Goal: Transaction & Acquisition: Download file/media

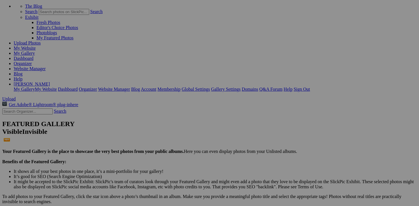
scroll to position [33, 0]
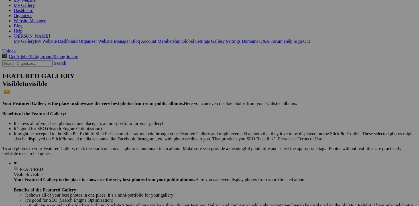
scroll to position [82, 0]
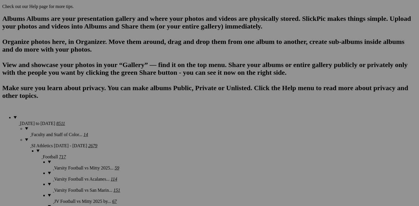
scroll to position [354, 0]
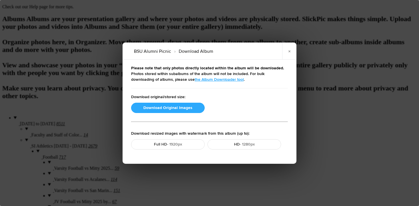
click at [174, 106] on button "Download Original Images" at bounding box center [168, 108] width 74 height 10
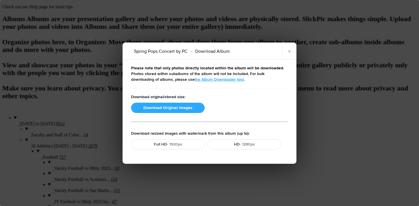
click at [154, 109] on button "Download Original Images" at bounding box center [168, 108] width 74 height 10
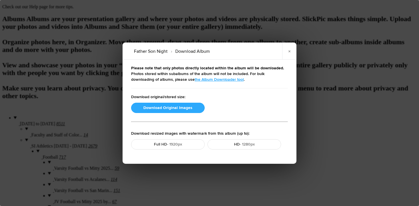
click at [163, 107] on button "Download Original Images" at bounding box center [168, 108] width 74 height 10
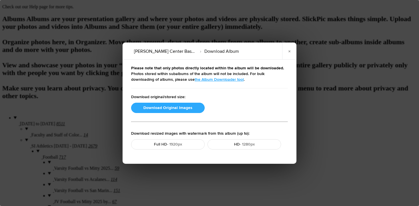
click at [167, 106] on button "Download Original Images" at bounding box center [168, 108] width 74 height 10
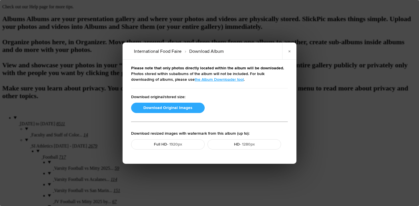
click at [159, 106] on button "Download Original Images" at bounding box center [168, 108] width 74 height 10
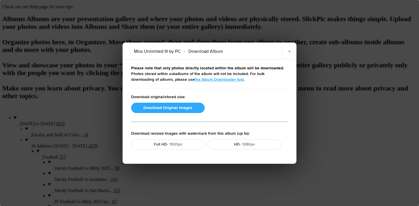
click at [151, 108] on button "Download Original Images" at bounding box center [168, 108] width 74 height 10
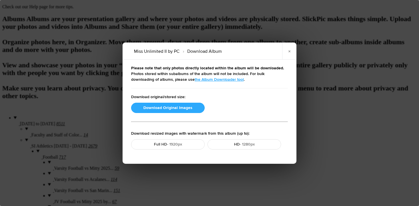
click at [169, 108] on button "Download Original Images" at bounding box center [168, 108] width 74 height 10
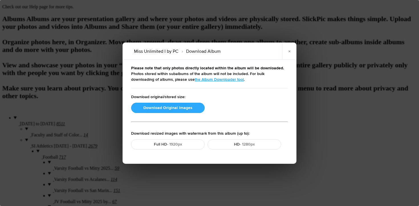
click at [170, 107] on button "Download Original Images" at bounding box center [168, 108] width 74 height 10
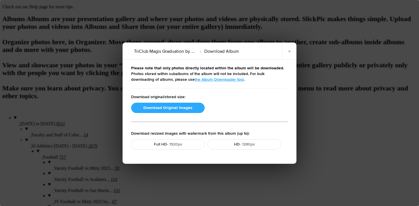
click at [179, 108] on button "Download Original Images" at bounding box center [168, 108] width 74 height 10
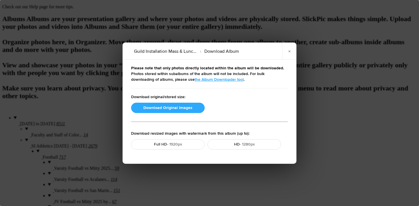
click at [158, 108] on button "Download Original Images" at bounding box center [168, 108] width 74 height 10
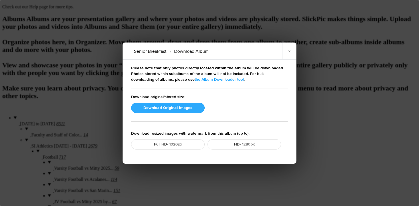
click at [181, 107] on button "Download Original Images" at bounding box center [168, 108] width 74 height 10
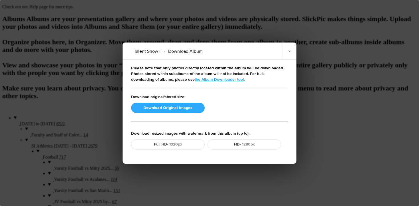
click at [164, 112] on button "Download Original Images" at bounding box center [168, 108] width 74 height 10
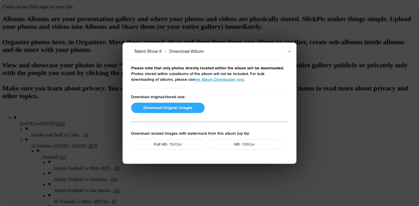
click at [155, 111] on button "Download Original Images" at bounding box center [168, 108] width 74 height 10
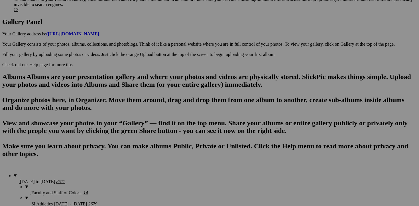
scroll to position [295, 0]
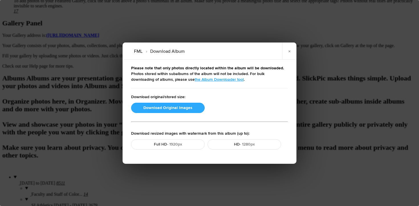
click at [177, 104] on button "Download Original Images" at bounding box center [168, 108] width 74 height 10
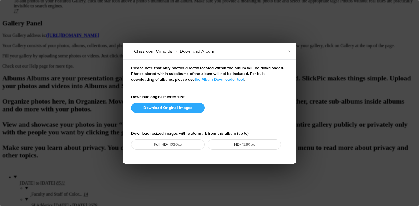
click at [181, 106] on button "Download Original Images" at bounding box center [168, 108] width 74 height 10
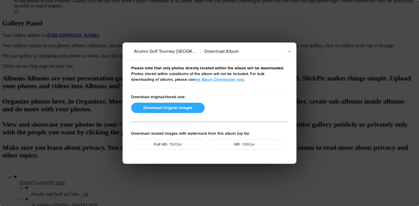
click at [159, 110] on button "Download Original Images" at bounding box center [168, 108] width 74 height 10
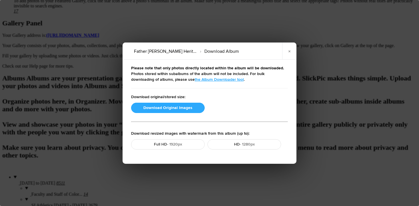
click at [171, 107] on button "Download Original Images" at bounding box center [168, 108] width 74 height 10
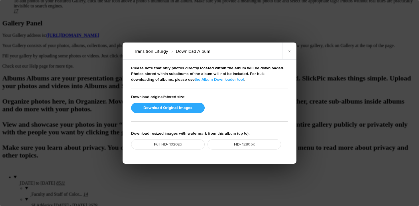
click at [159, 107] on button "Download Original Images" at bounding box center [168, 108] width 74 height 10
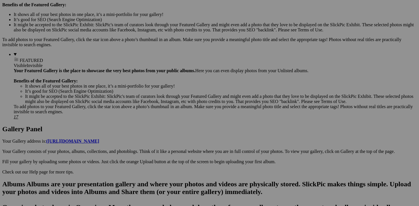
scroll to position [191, 0]
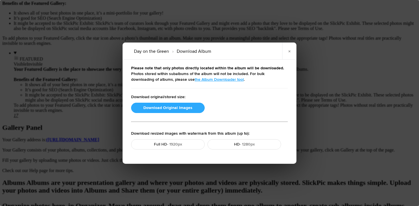
click at [173, 109] on button "Download Original Images" at bounding box center [168, 108] width 74 height 10
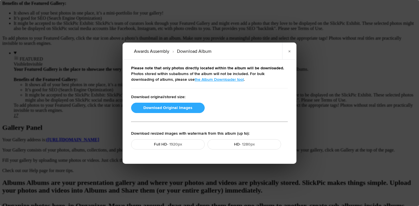
click at [160, 108] on button "Download Original Images" at bounding box center [168, 108] width 74 height 10
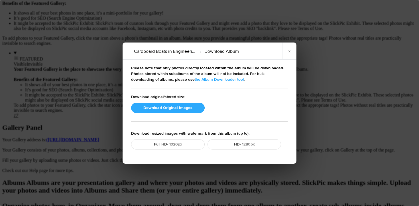
click at [175, 108] on button "Download Original Images" at bounding box center [168, 108] width 74 height 10
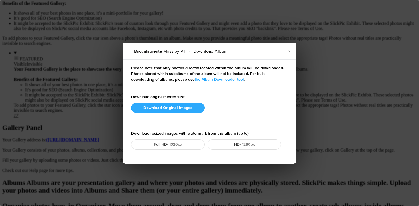
click at [159, 109] on button "Download Original Images" at bounding box center [168, 108] width 74 height 10
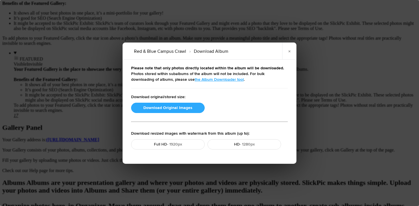
click at [166, 106] on button "Download Original Images" at bounding box center [168, 108] width 74 height 10
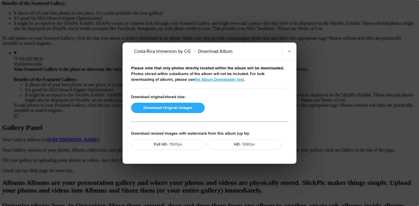
click at [169, 106] on button "Download Original Images" at bounding box center [168, 108] width 74 height 10
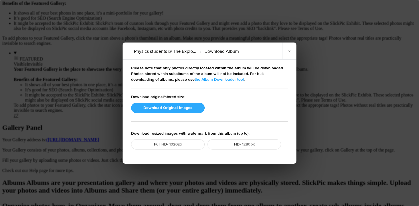
click at [155, 110] on button "Download Original Images" at bounding box center [168, 108] width 74 height 10
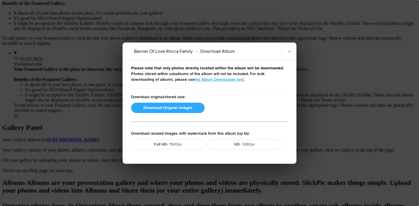
click at [161, 107] on button "Download Original Images" at bounding box center [168, 108] width 74 height 10
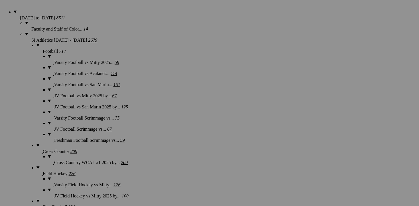
scroll to position [409, 0]
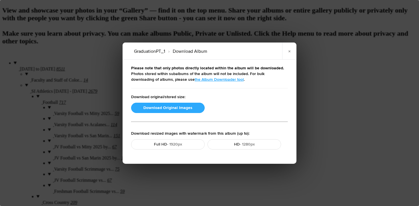
click at [159, 110] on button "Download Original Images" at bounding box center [168, 108] width 74 height 10
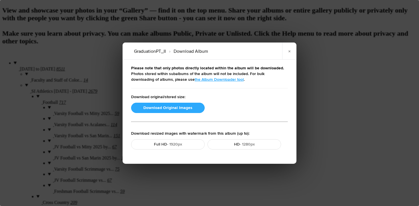
click at [155, 108] on button "Download Original Images" at bounding box center [168, 108] width 74 height 10
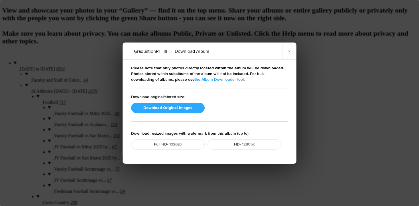
click at [150, 103] on button "Download Original Images" at bounding box center [168, 108] width 74 height 10
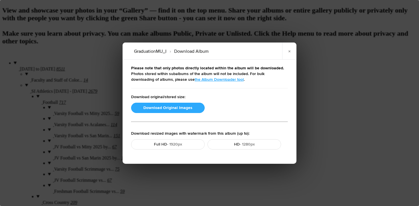
click at [148, 108] on button "Download Original Images" at bounding box center [168, 108] width 74 height 10
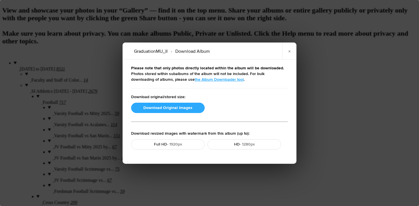
click at [155, 107] on button "Download Original Images" at bounding box center [168, 108] width 74 height 10
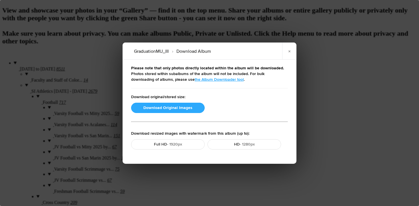
click at [156, 106] on button "Download Original Images" at bounding box center [168, 108] width 74 height 10
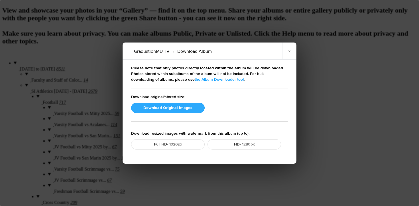
click at [177, 107] on button "Download Original Images" at bounding box center [168, 108] width 74 height 10
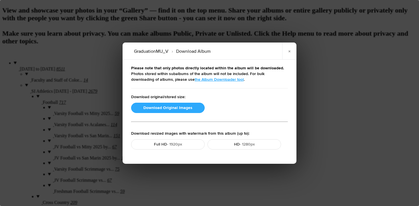
click at [160, 107] on button "Download Original Images" at bounding box center [168, 108] width 74 height 10
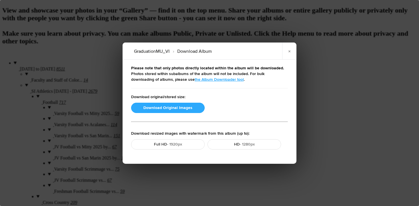
click at [163, 106] on button "Download Original Images" at bounding box center [168, 108] width 74 height 10
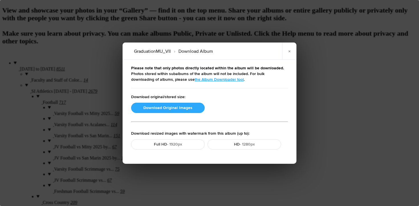
click at [154, 106] on button "Download Original Images" at bounding box center [168, 108] width 74 height 10
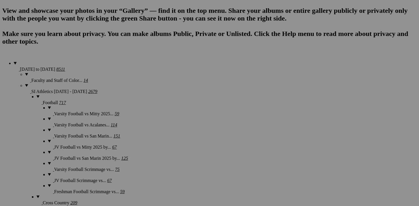
scroll to position [344, 0]
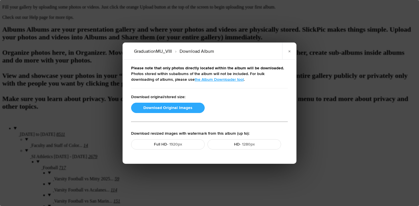
click at [176, 105] on button "Download Original Images" at bounding box center [168, 108] width 74 height 10
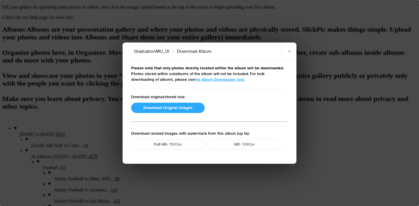
click at [175, 106] on button "Download Original Images" at bounding box center [168, 108] width 74 height 10
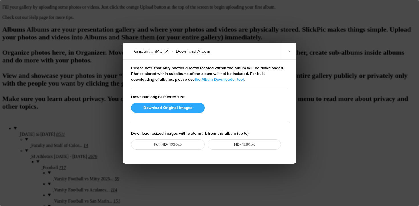
click at [164, 108] on button "Download Original Images" at bounding box center [168, 108] width 74 height 10
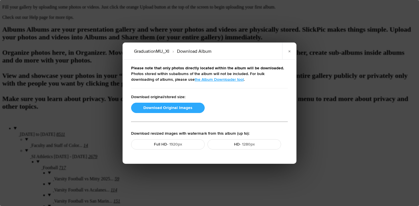
click at [161, 106] on button "Download Original Images" at bounding box center [168, 108] width 74 height 10
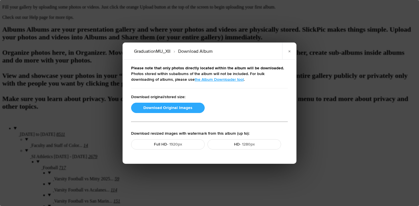
click at [172, 108] on button "Download Original Images" at bounding box center [168, 108] width 74 height 10
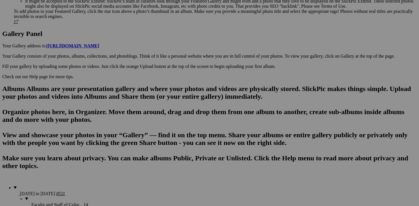
scroll to position [285, 0]
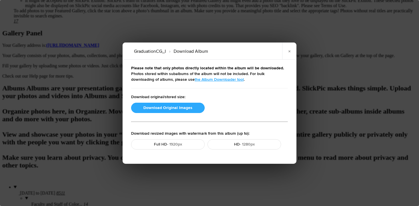
click at [164, 106] on button "Download Original Images" at bounding box center [168, 108] width 74 height 10
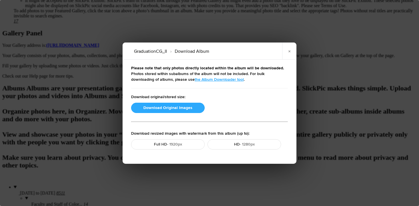
click at [174, 108] on button "Download Original Images" at bounding box center [168, 108] width 74 height 10
